Goal: Task Accomplishment & Management: Manage account settings

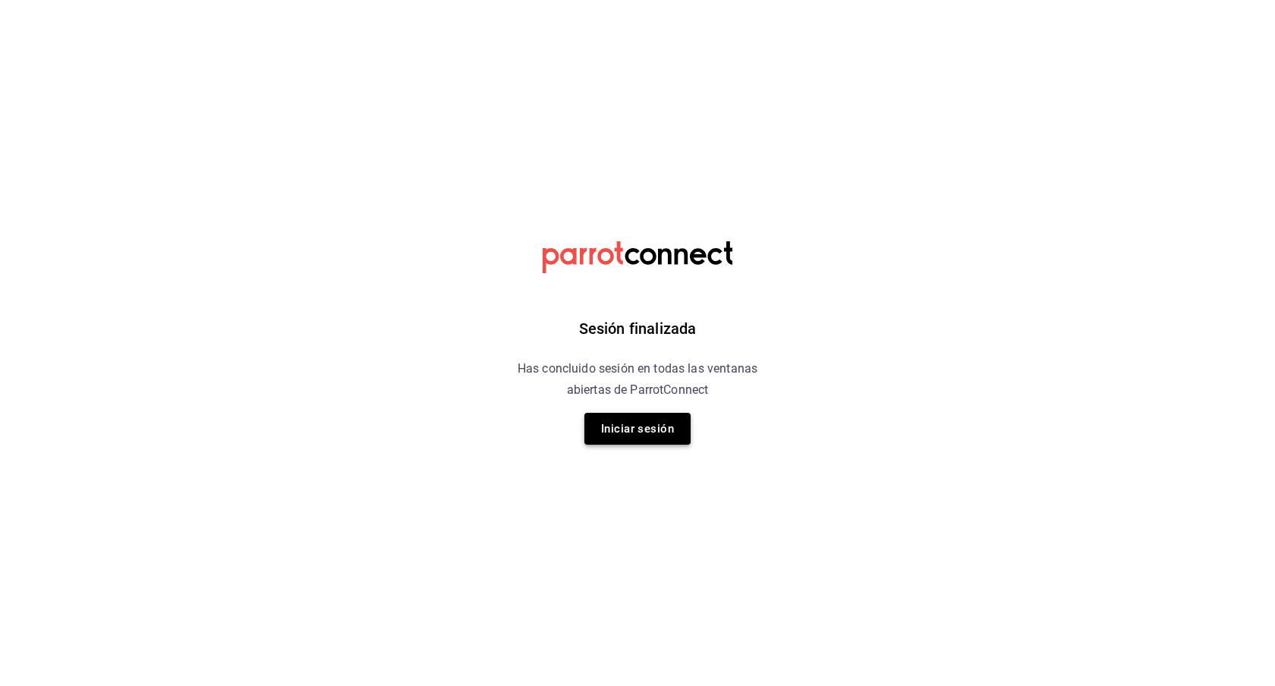
click at [669, 422] on button "Iniciar sesión" at bounding box center [637, 429] width 106 height 32
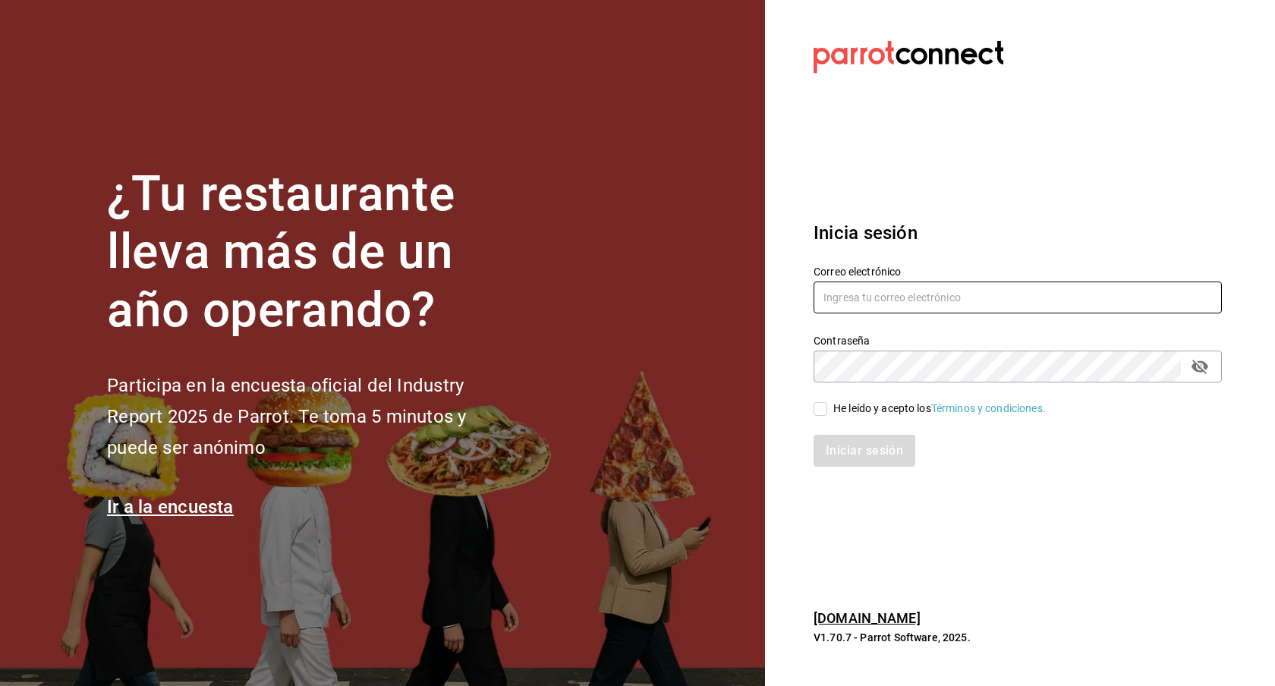
click at [996, 290] on input "text" at bounding box center [1018, 298] width 408 height 32
type input "[EMAIL_ADDRESS][DOMAIN_NAME]"
click at [823, 413] on input "He leído y acepto los Términos y condiciones." at bounding box center [821, 409] width 14 height 14
checkbox input "true"
click at [850, 442] on button "Iniciar sesión" at bounding box center [865, 451] width 103 height 32
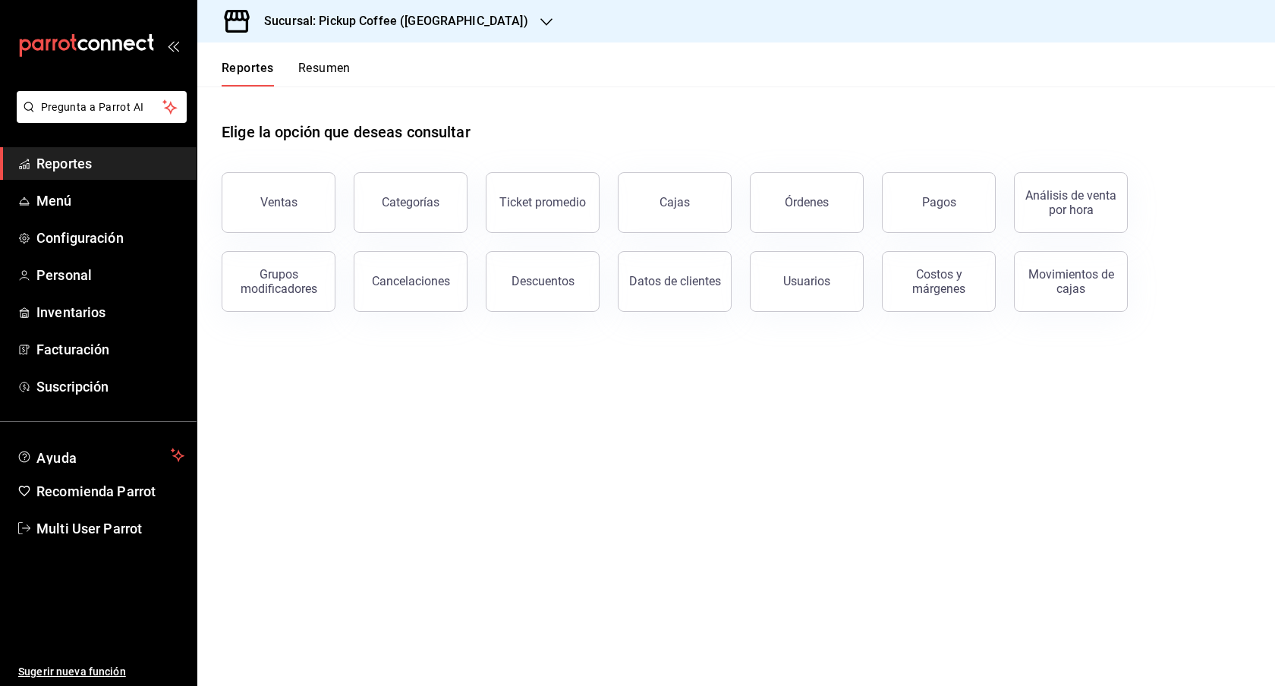
click at [479, 30] on div "Sucursal: Pickup Coffee ([GEOGRAPHIC_DATA])" at bounding box center [383, 21] width 349 height 42
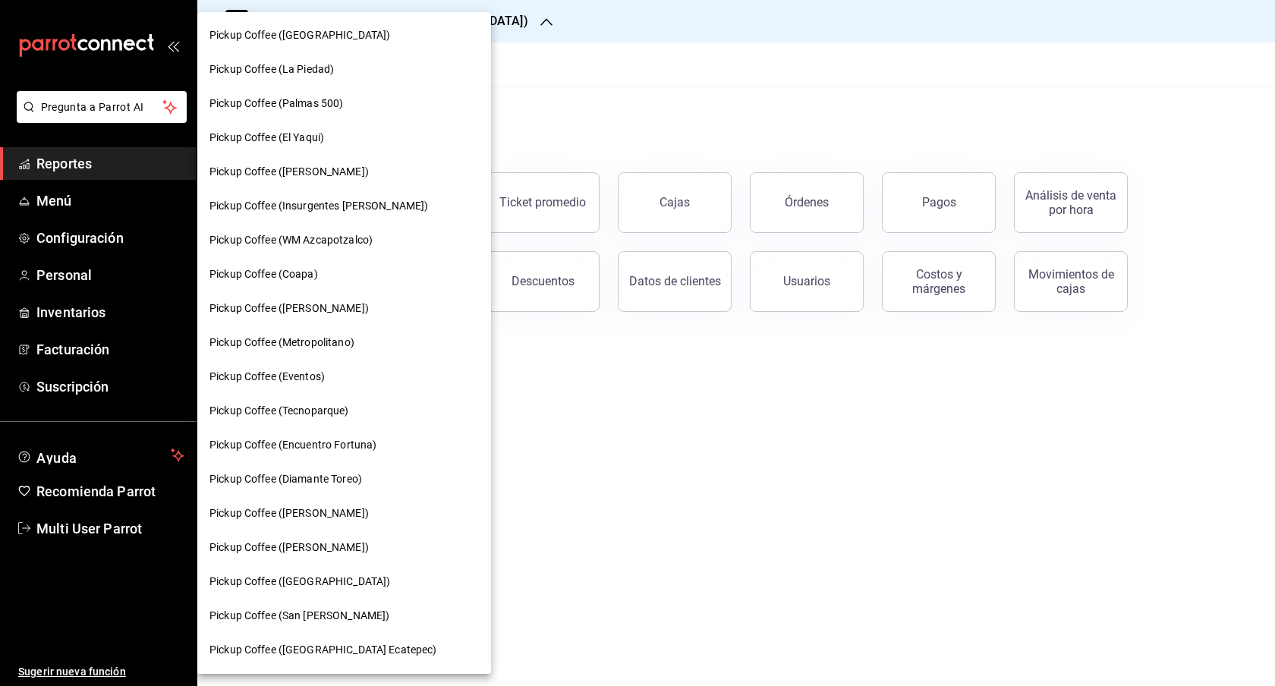
click at [71, 205] on div at bounding box center [637, 343] width 1275 height 686
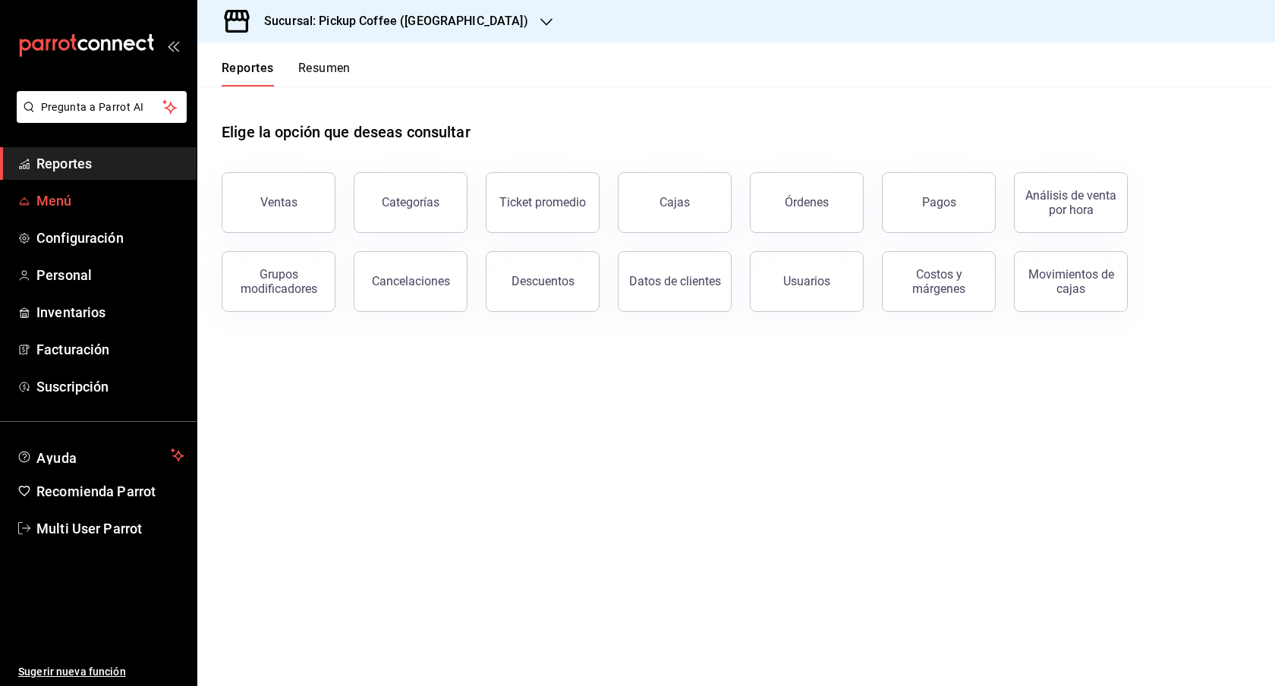
click at [54, 198] on span "Menú" at bounding box center [110, 200] width 148 height 20
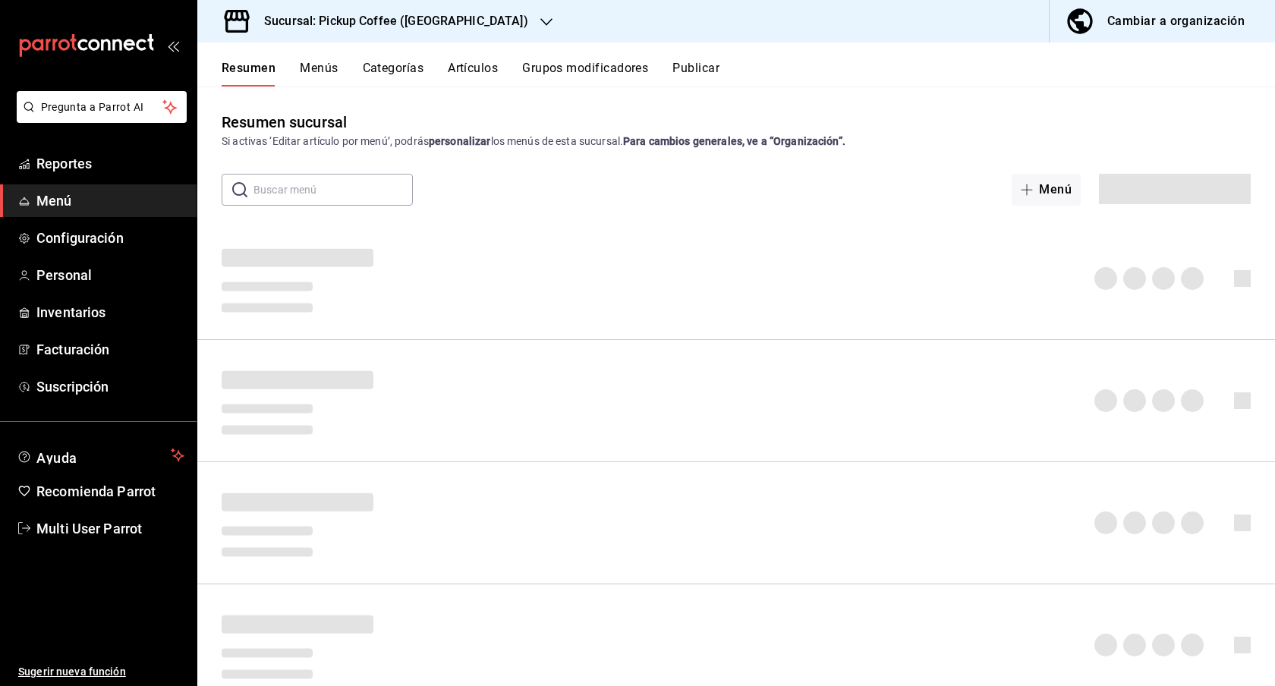
click at [540, 24] on icon "button" at bounding box center [546, 22] width 12 height 8
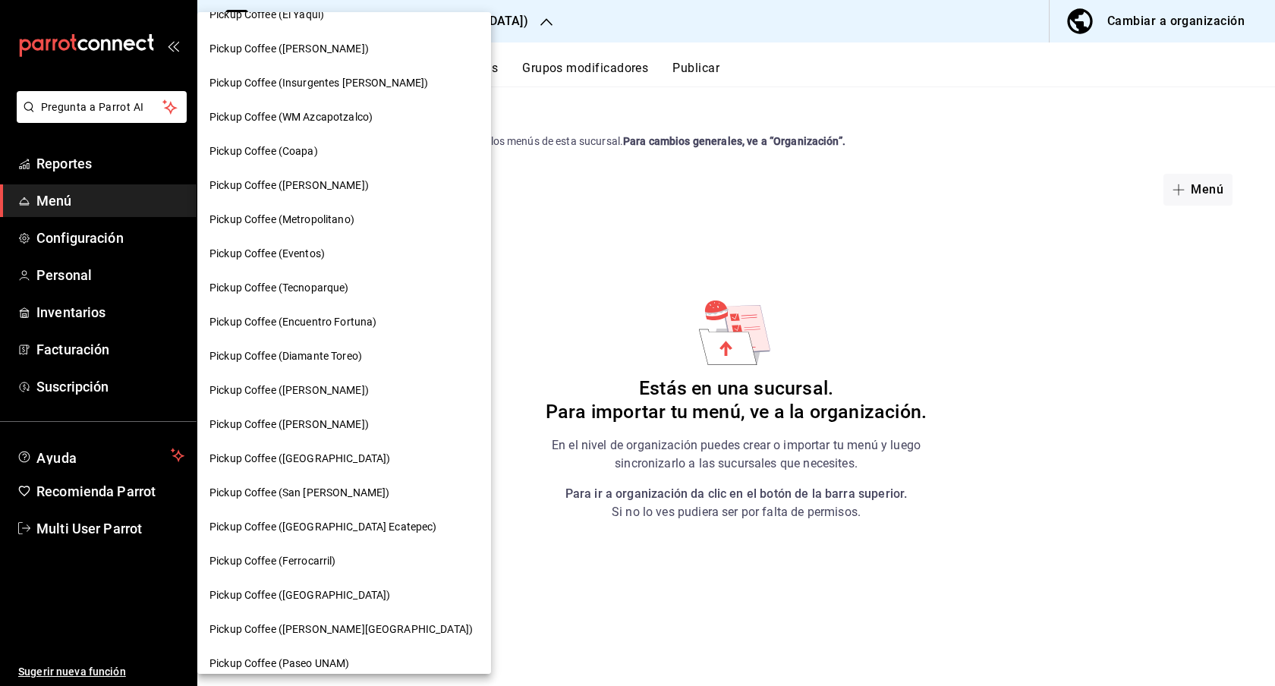
scroll to position [150, 0]
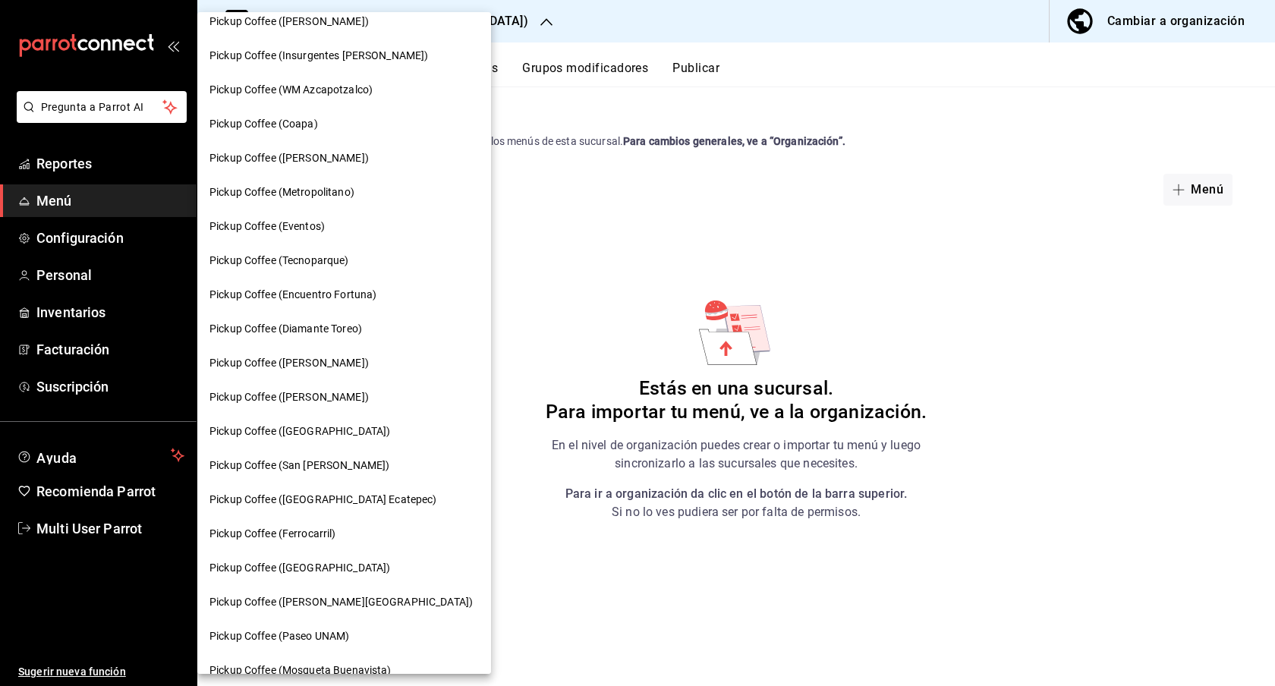
click at [325, 551] on div "Pickup Coffee (Guadalupe Inn)" at bounding box center [344, 568] width 294 height 34
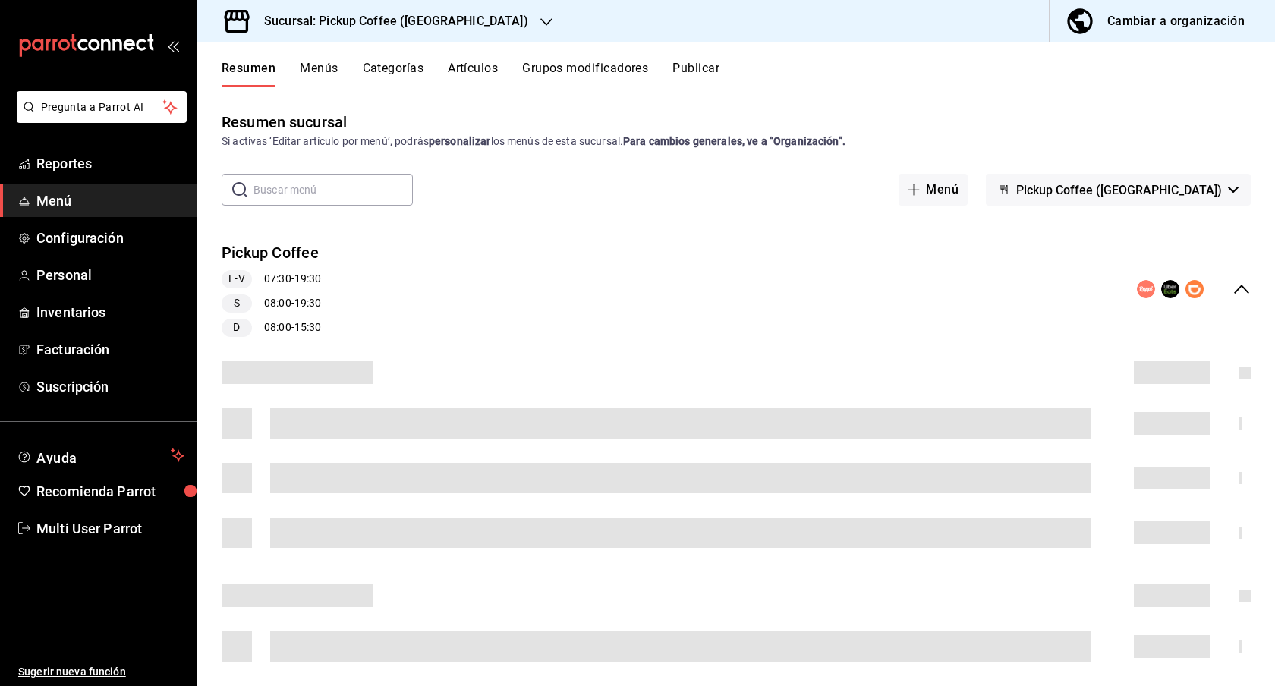
click at [1219, 89] on div "Resumen sucursal Si activas ‘Editar artículo por menú’, podrás personalizar los…" at bounding box center [736, 386] width 1078 height 599
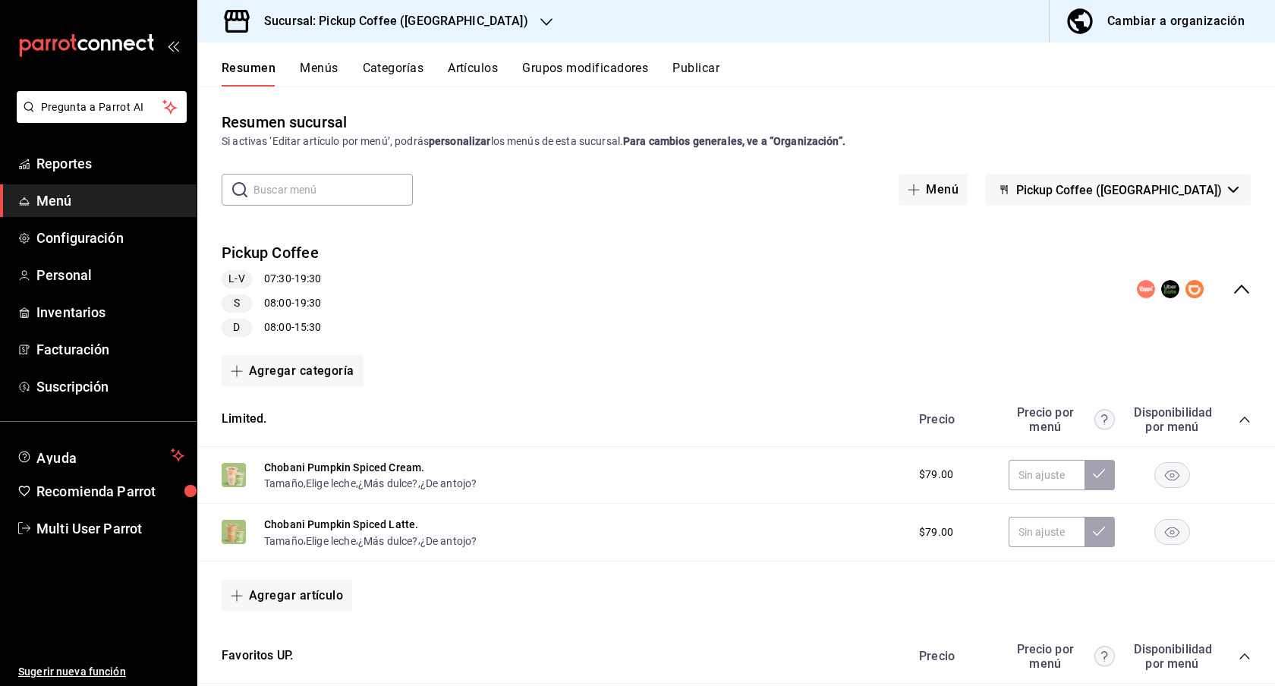
scroll to position [492, 0]
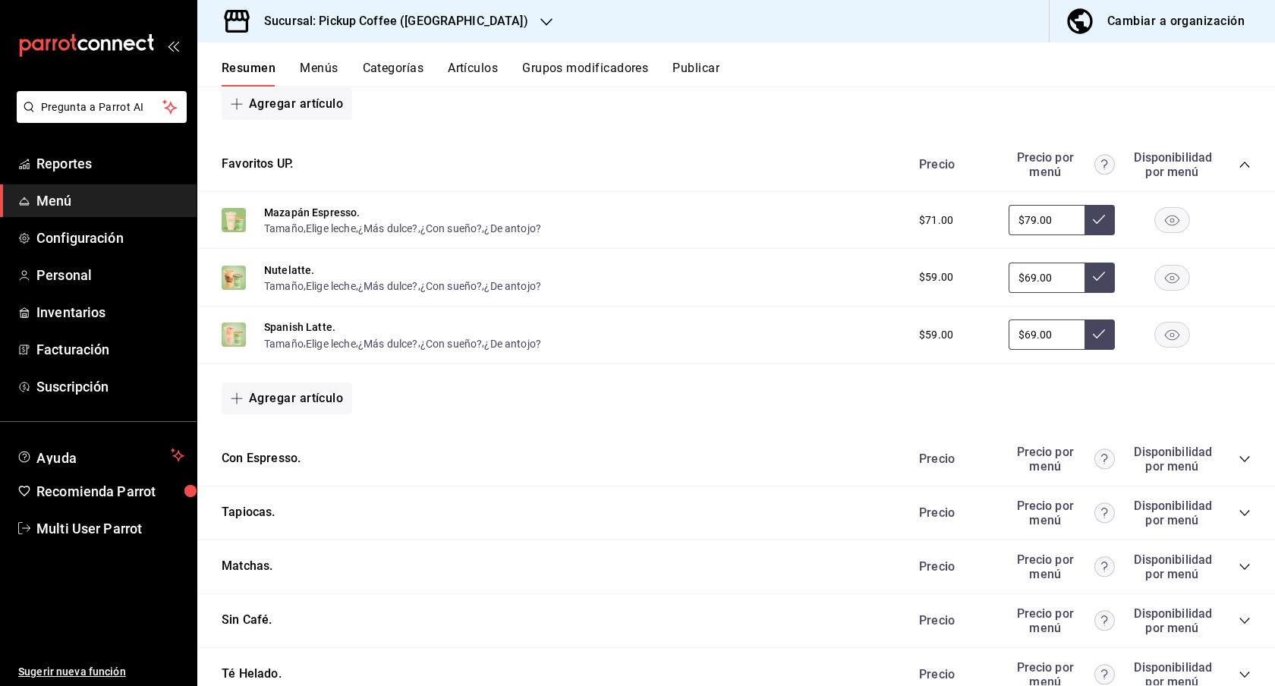
click at [540, 21] on icon "button" at bounding box center [546, 22] width 12 height 12
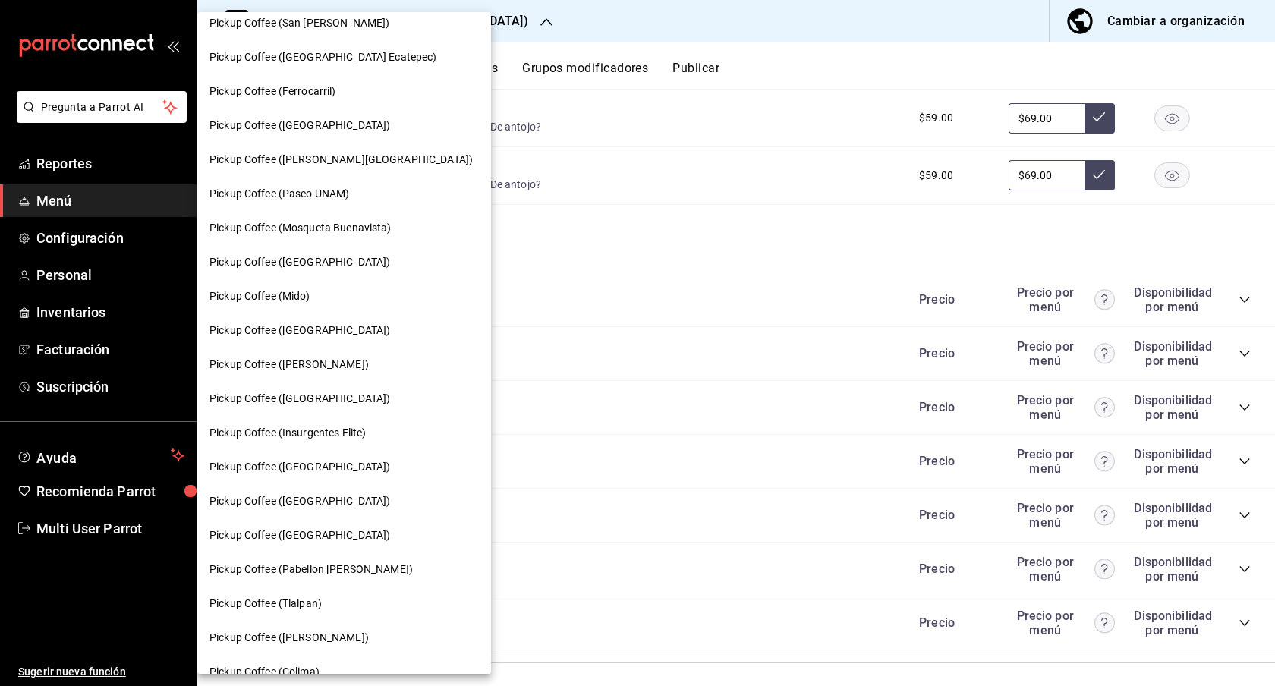
scroll to position [594, 0]
click at [329, 199] on span "Pickup Coffee (Paseo UNAM)" at bounding box center [279, 192] width 140 height 16
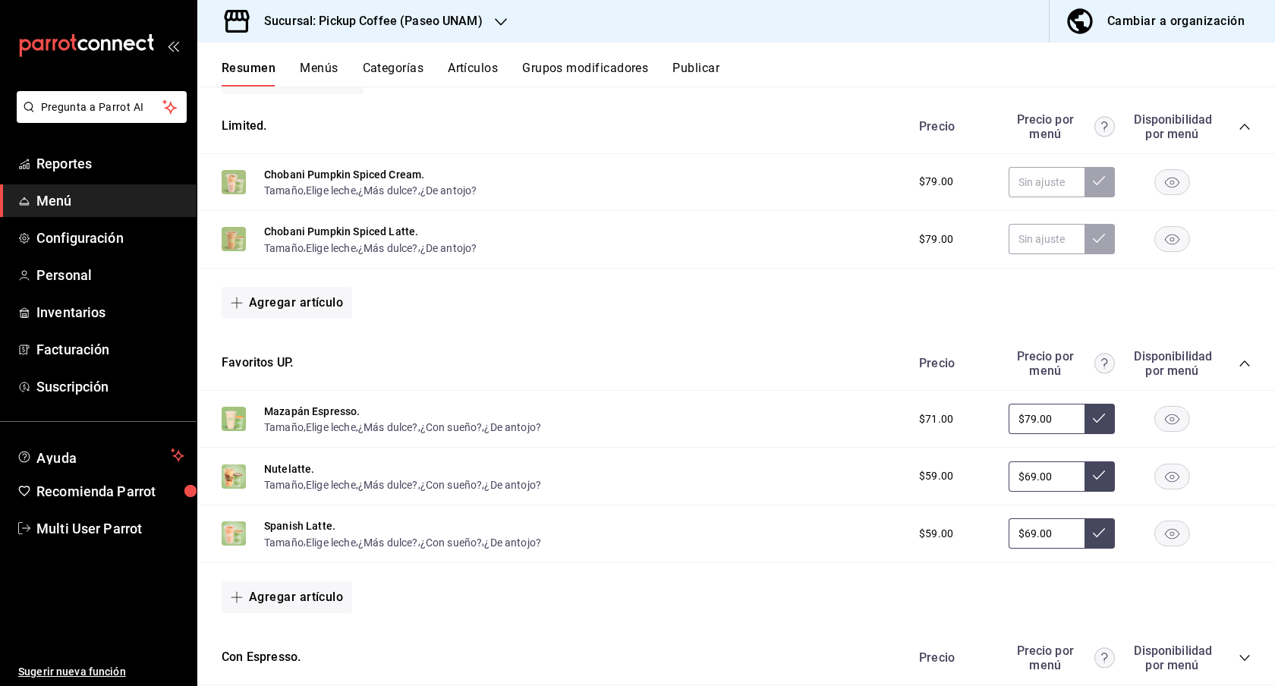
scroll to position [730, 0]
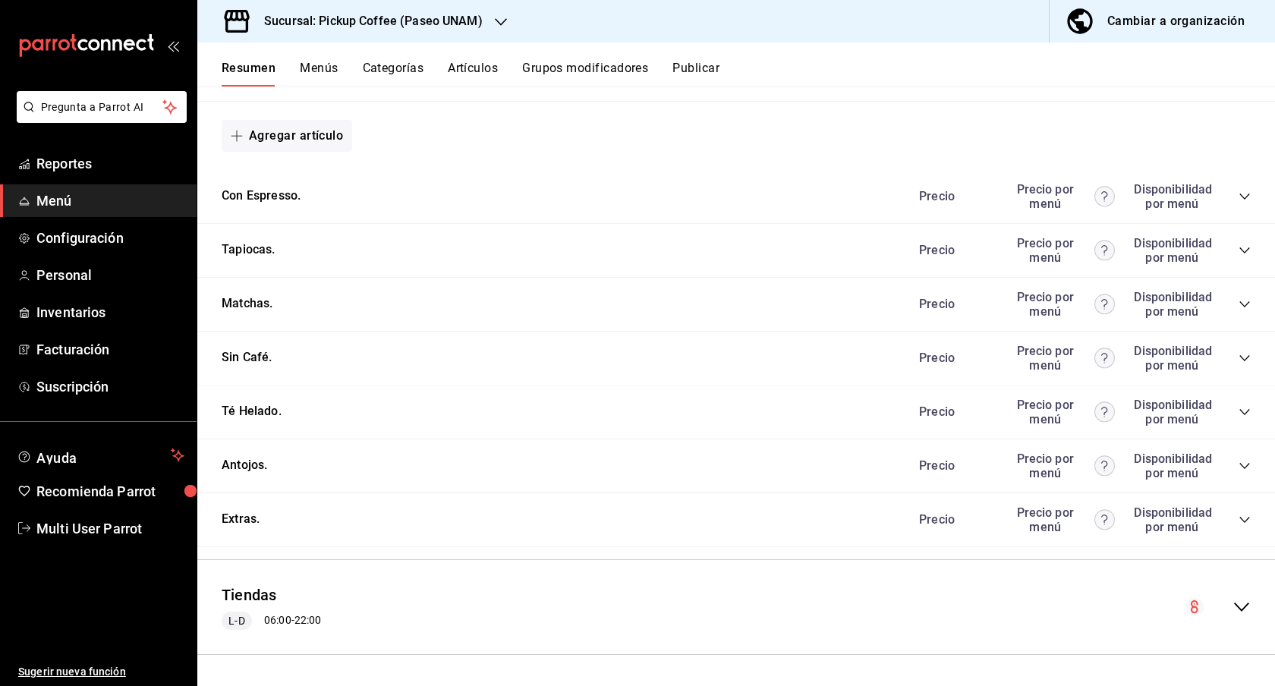
click at [1239, 466] on icon "collapse-category-row" at bounding box center [1244, 466] width 10 height 6
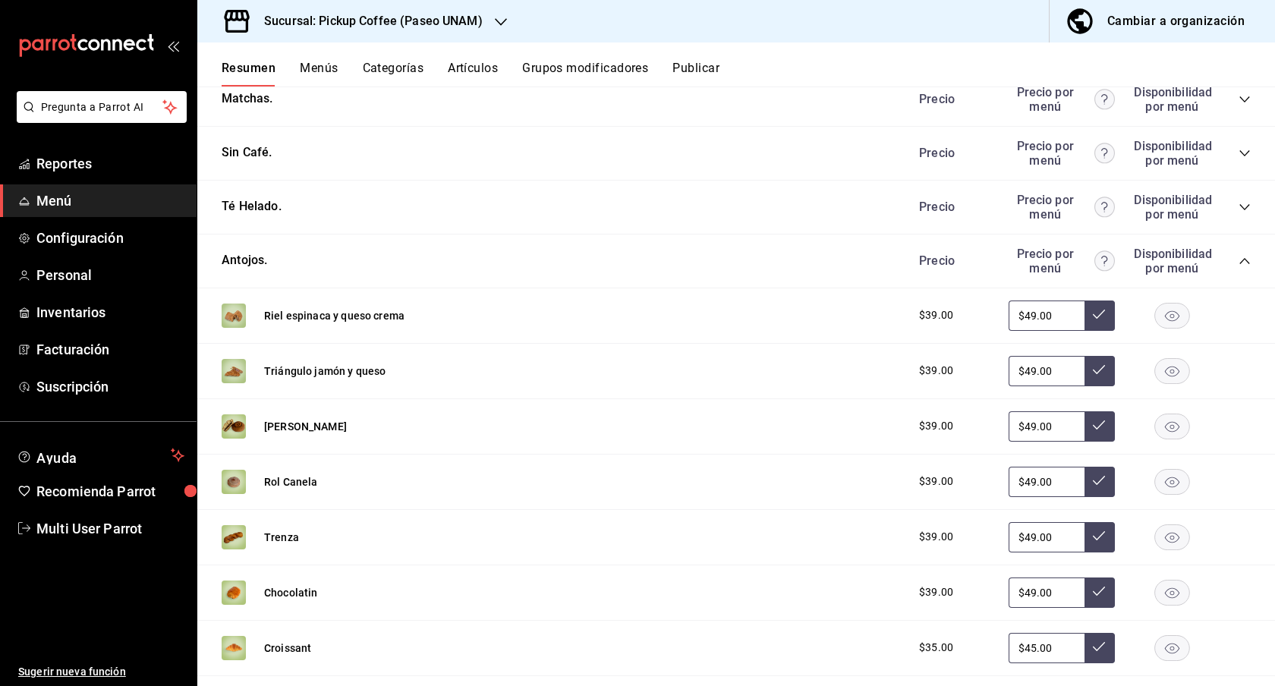
scroll to position [1184, 0]
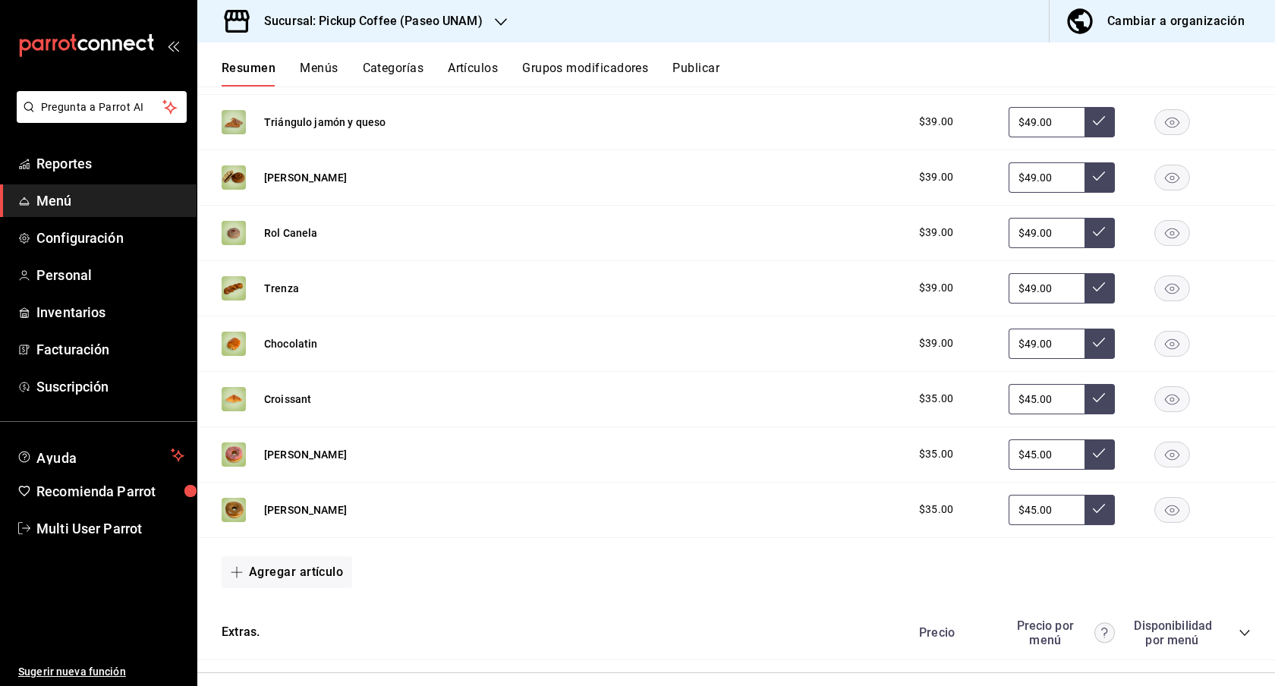
click at [1169, 351] on rect "button" at bounding box center [1172, 343] width 35 height 25
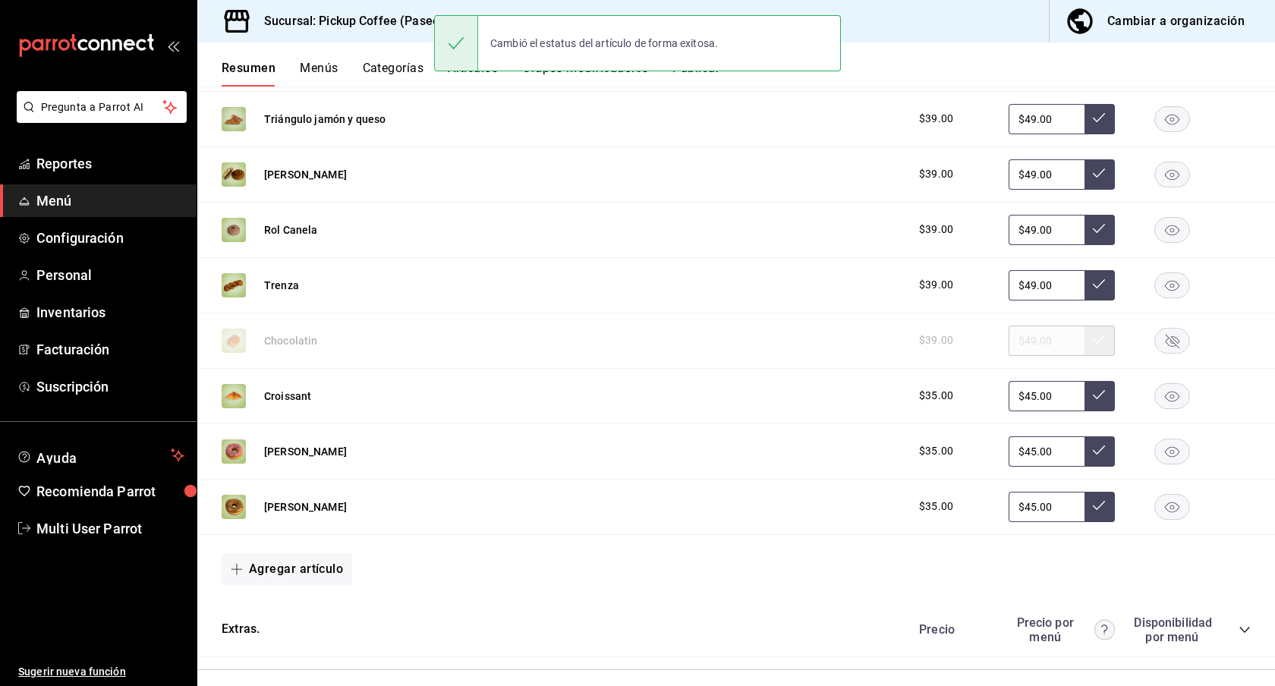
scroll to position [1191, 0]
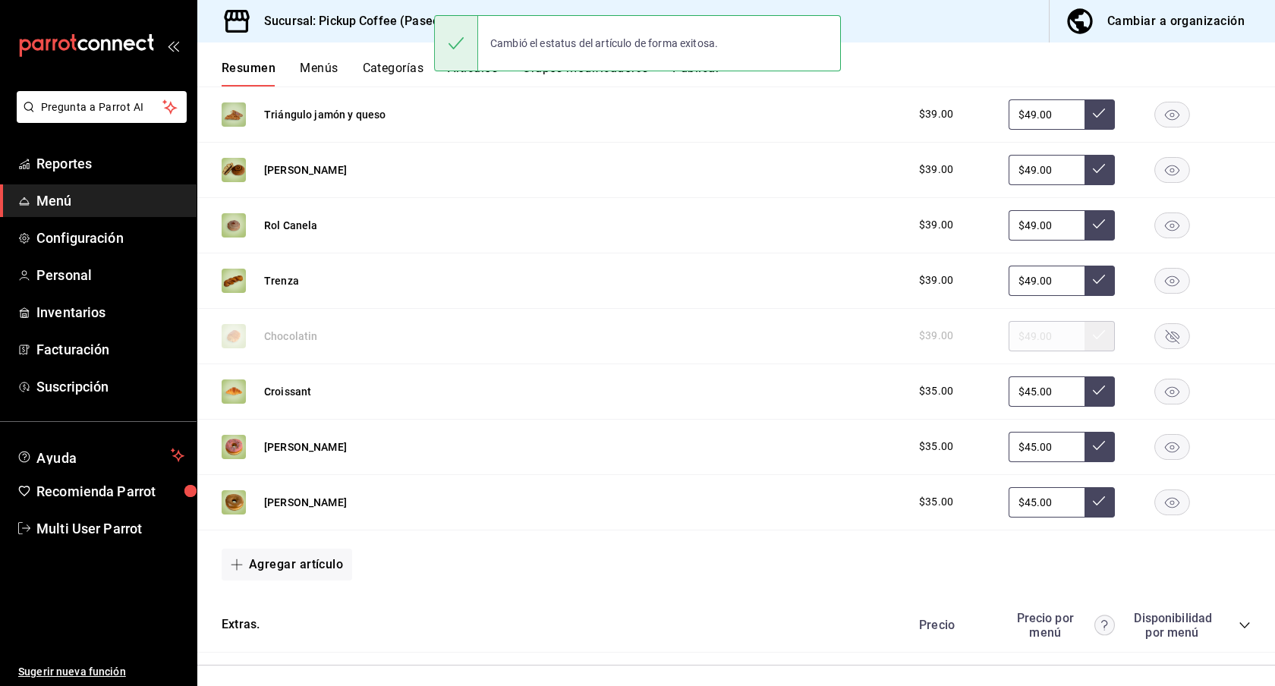
click at [1155, 120] on rect "button" at bounding box center [1172, 114] width 35 height 25
